Goal: Find specific page/section: Locate a particular part of the current website

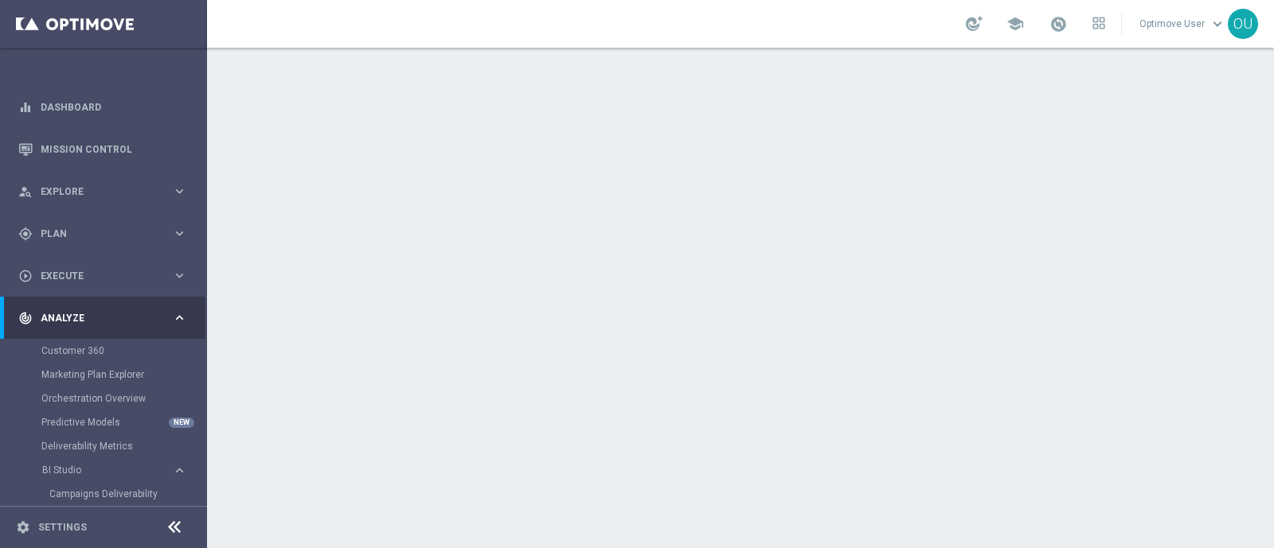
scroll to position [162, 0]
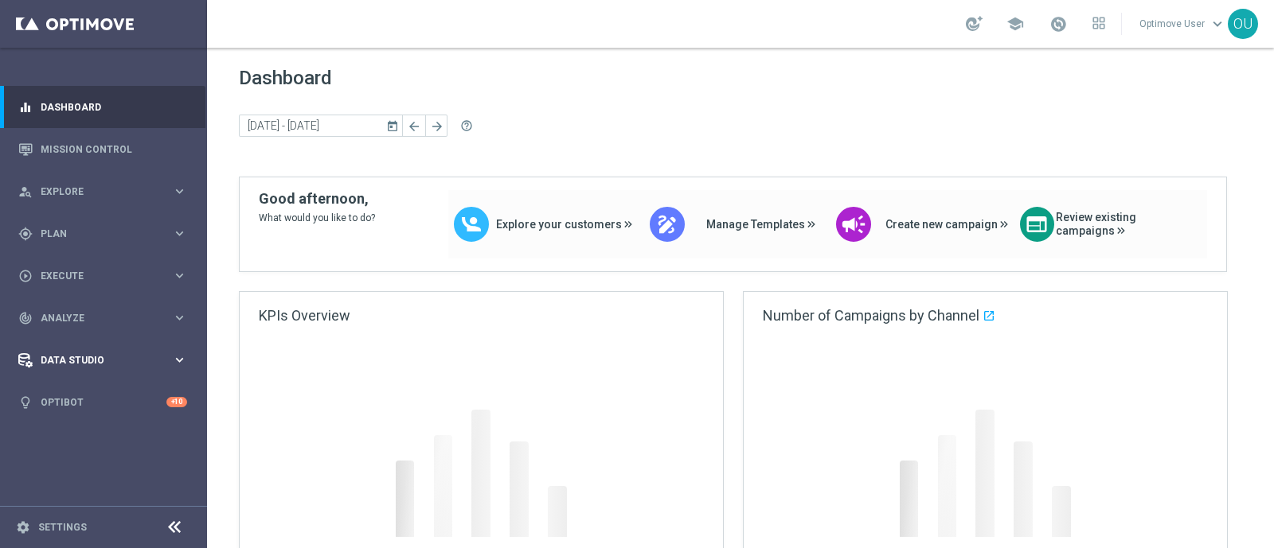
click at [84, 358] on span "Data Studio" at bounding box center [106, 361] width 131 height 10
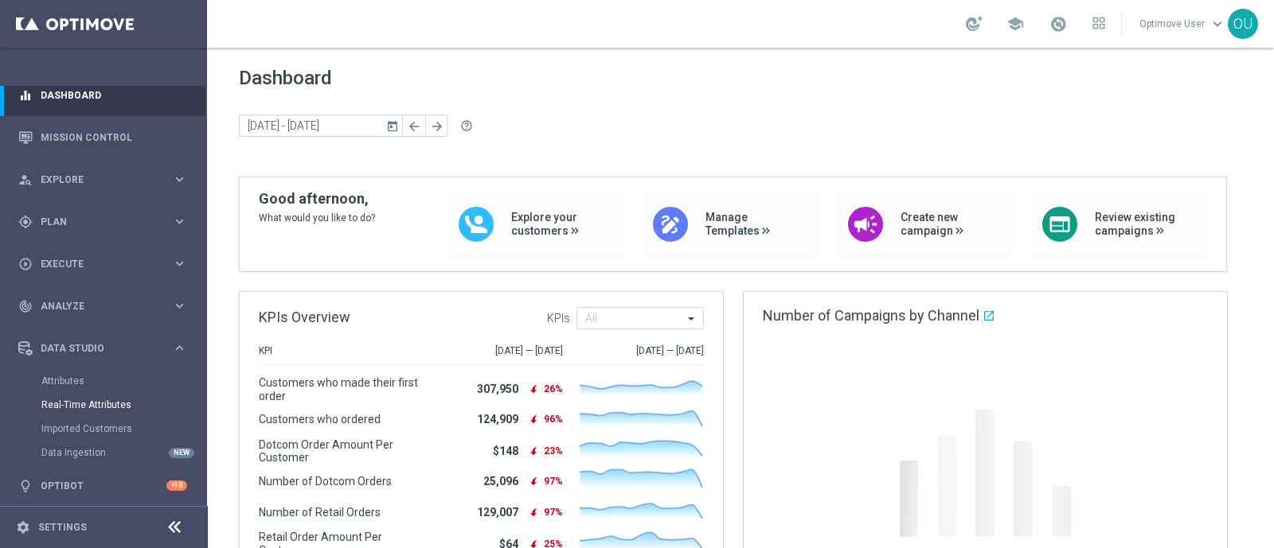
scroll to position [16, 0]
click at [88, 303] on span "Analyze" at bounding box center [106, 303] width 131 height 10
click at [81, 451] on span "BI Studio" at bounding box center [99, 455] width 114 height 10
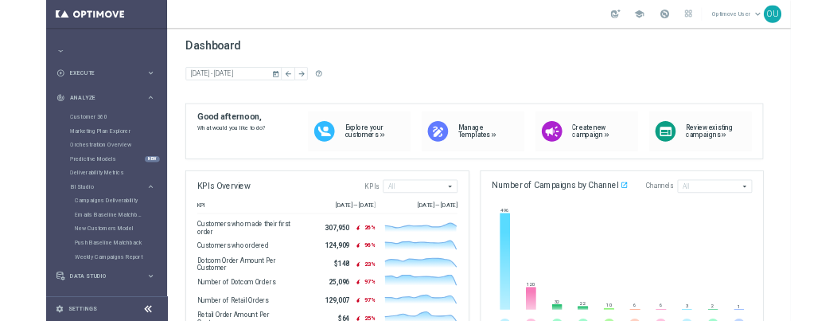
scroll to position [170, 0]
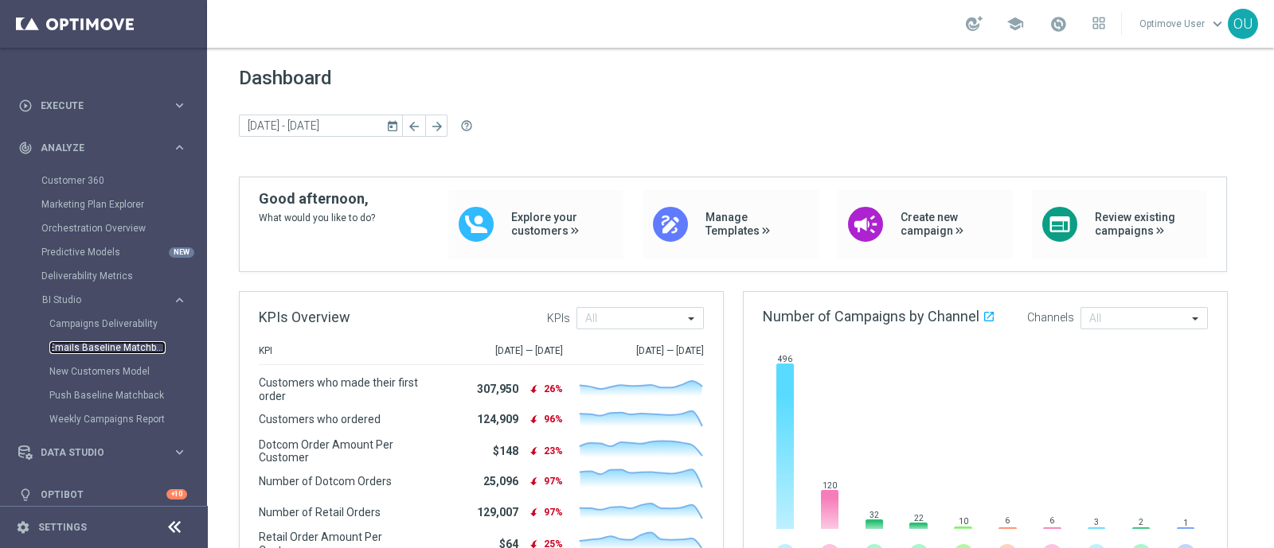
click at [126, 351] on link "Emails Baseline Matchback" at bounding box center [107, 347] width 116 height 13
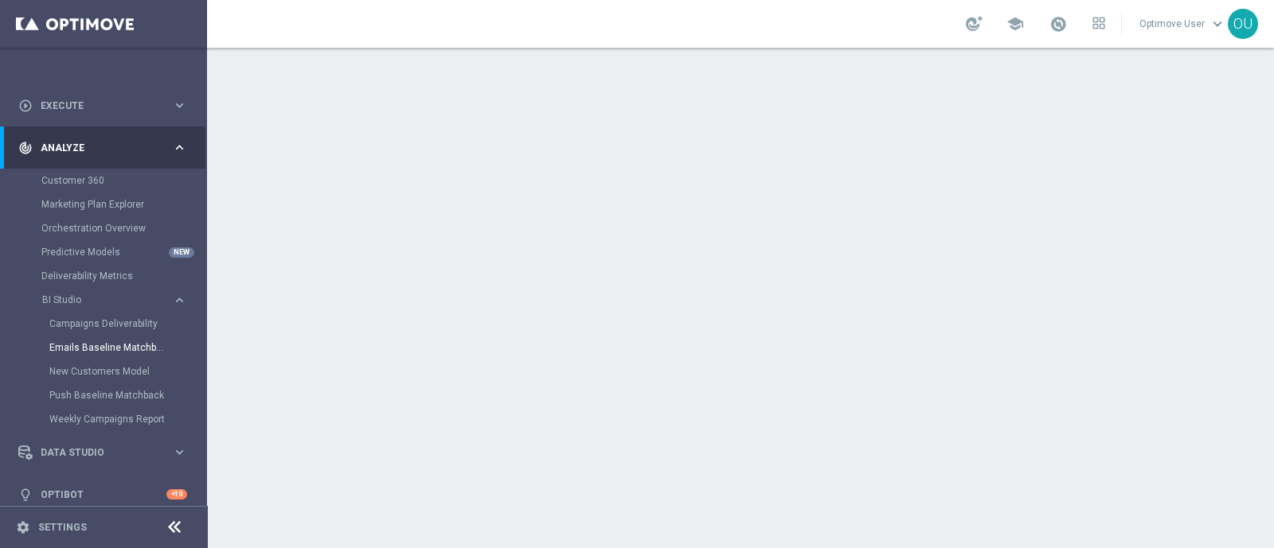
click at [1071, 21] on div "school" at bounding box center [1035, 23] width 139 height 27
click at [1061, 22] on span at bounding box center [1058, 24] width 18 height 18
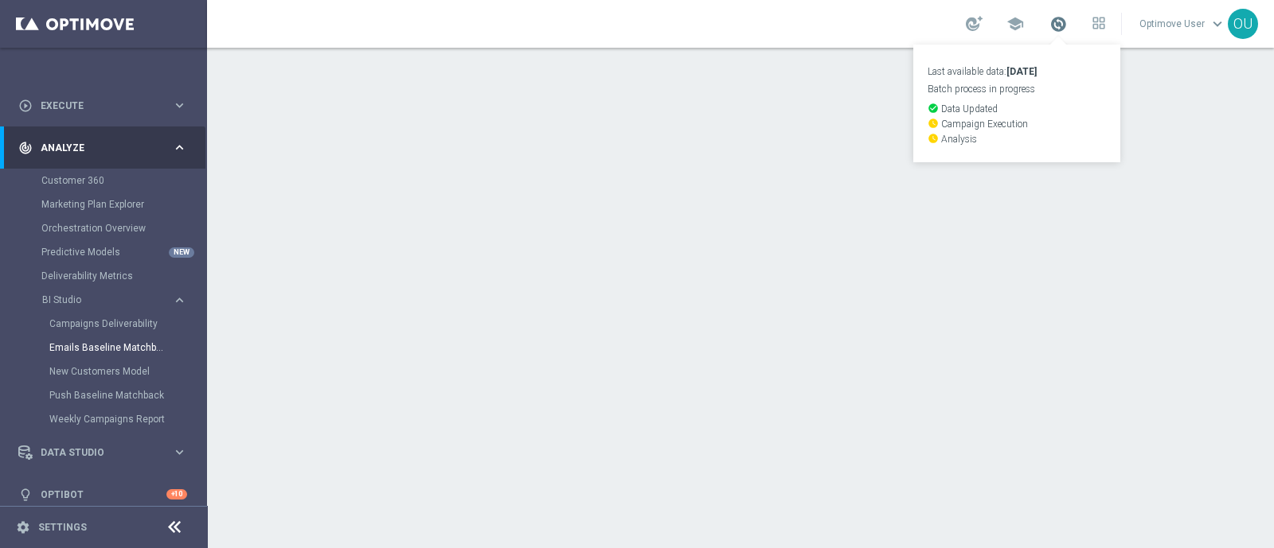
click at [1059, 21] on span at bounding box center [1058, 24] width 18 height 18
